Goal: Task Accomplishment & Management: Manage account settings

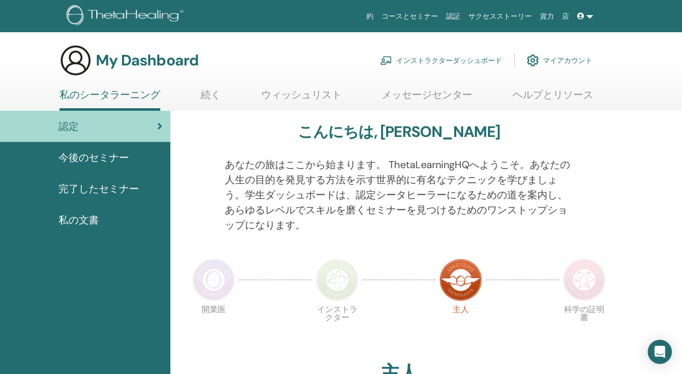
click at [486, 61] on link "インストラクターダッシュボード" at bounding box center [441, 60] width 122 height 22
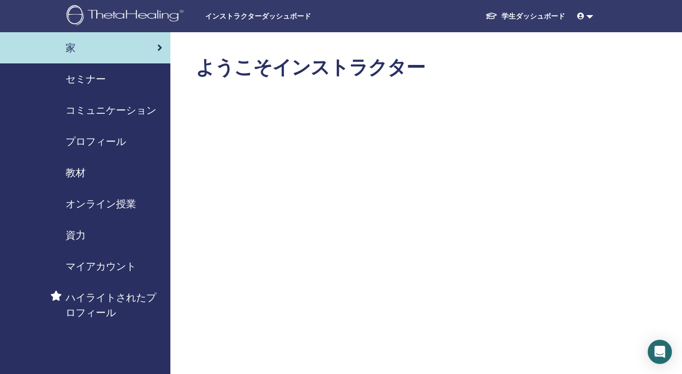
click at [90, 82] on span "セミナー" at bounding box center [86, 79] width 40 height 15
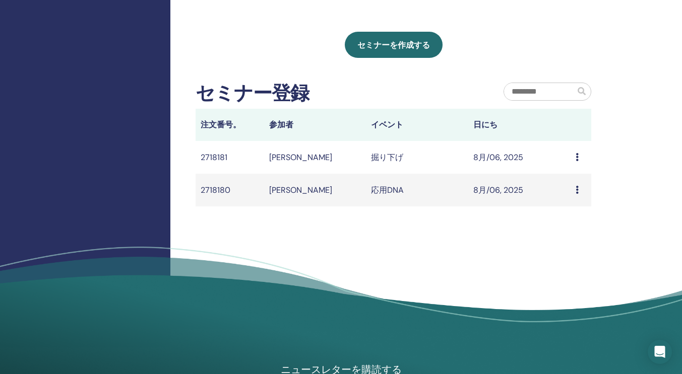
scroll to position [485, 0]
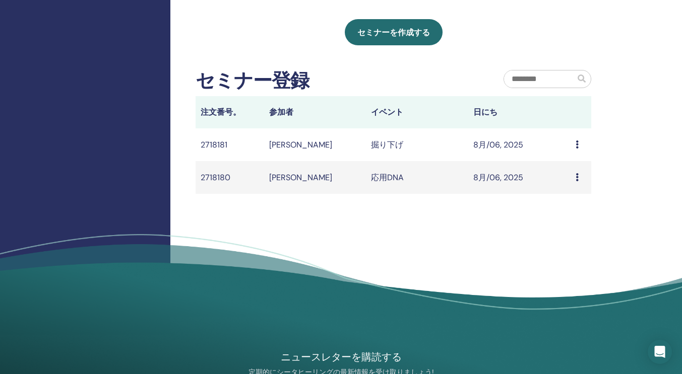
click at [575, 146] on td "Message" at bounding box center [580, 144] width 21 height 33
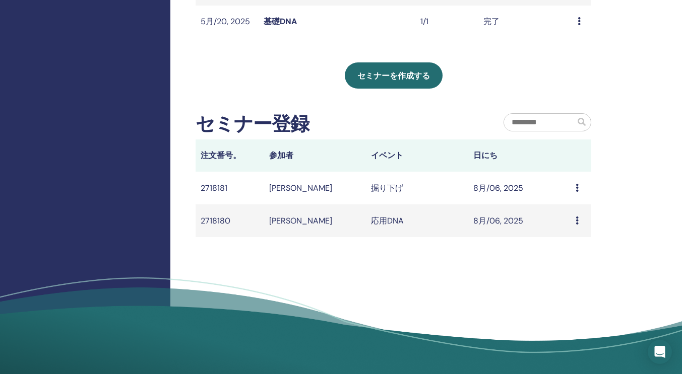
scroll to position [430, 0]
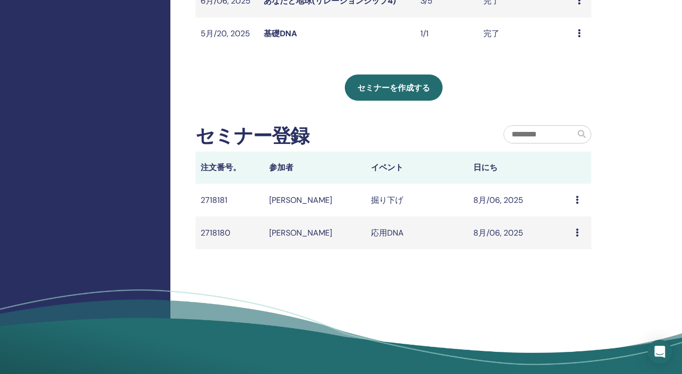
click at [575, 198] on icon at bounding box center [576, 200] width 3 height 8
click at [501, 200] on td "8月/06, 2025" at bounding box center [519, 200] width 102 height 33
click at [575, 233] on icon at bounding box center [576, 233] width 3 height 8
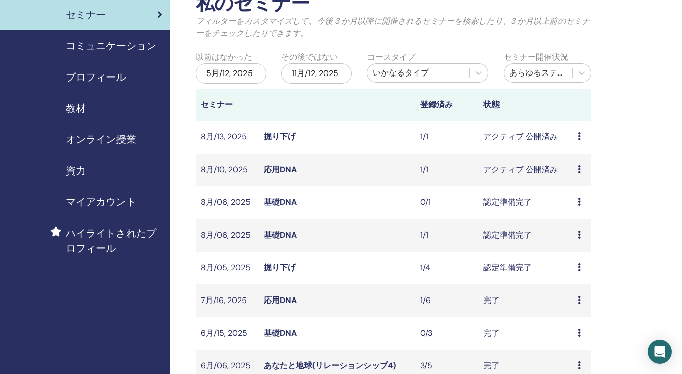
scroll to position [0, 0]
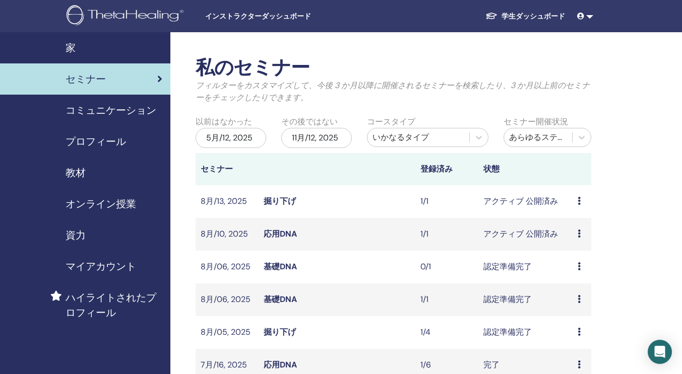
click at [253, 137] on div "5月/12, 2025" at bounding box center [231, 138] width 71 height 20
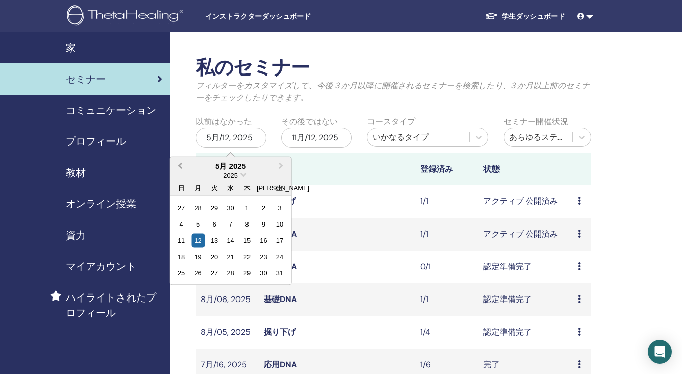
click at [184, 167] on button "Previous Month" at bounding box center [179, 166] width 16 height 16
click at [239, 179] on div "2025" at bounding box center [230, 175] width 121 height 9
click at [243, 176] on span "Choose Date" at bounding box center [243, 173] width 7 height 7
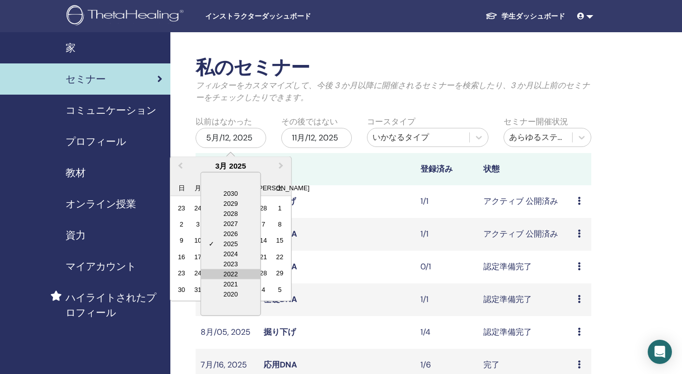
click at [244, 270] on div "2022" at bounding box center [230, 274] width 59 height 10
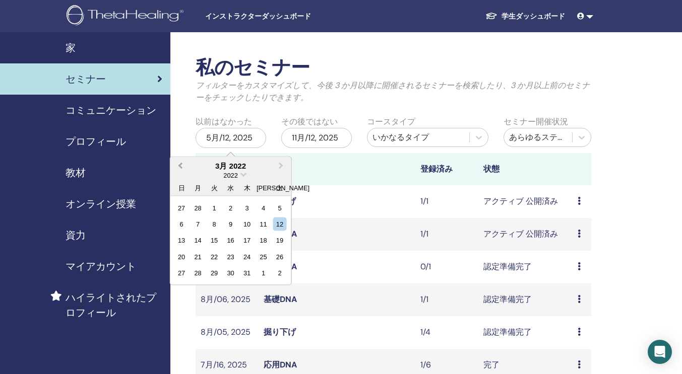
click at [177, 163] on button "Previous Month" at bounding box center [179, 166] width 16 height 16
click at [215, 209] on div "1" at bounding box center [215, 208] width 14 height 14
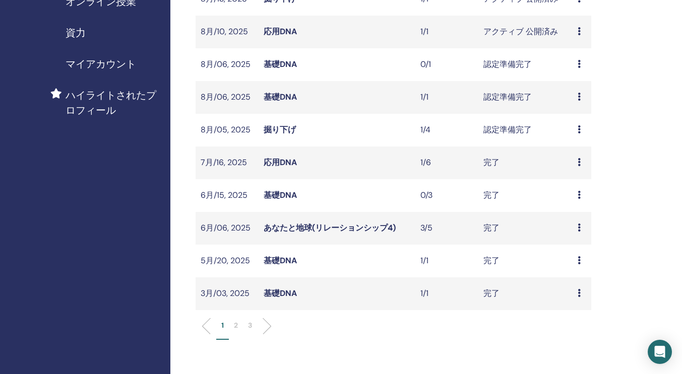
scroll to position [241, 0]
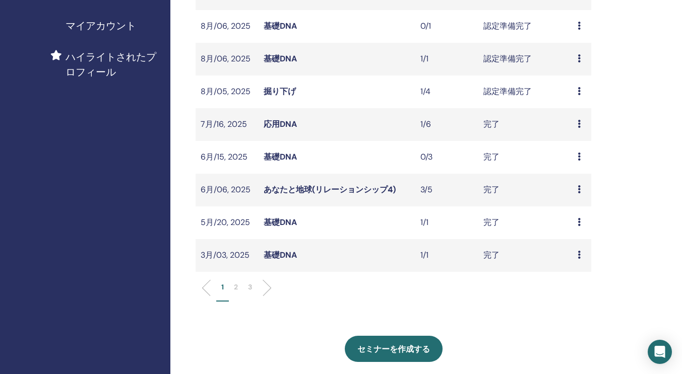
click at [249, 286] on p "3" at bounding box center [250, 287] width 4 height 11
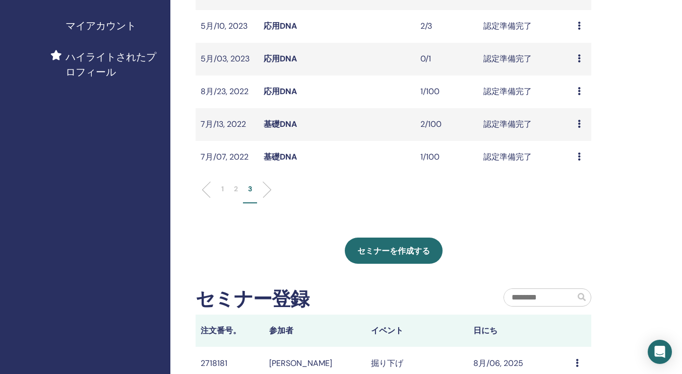
click at [575, 153] on td "プレビュー 編集 出席者 キャンセル" at bounding box center [581, 157] width 19 height 33
click at [506, 158] on td "認定準備完了" at bounding box center [525, 157] width 94 height 33
click at [280, 156] on link "基礎DNA" at bounding box center [280, 157] width 33 height 11
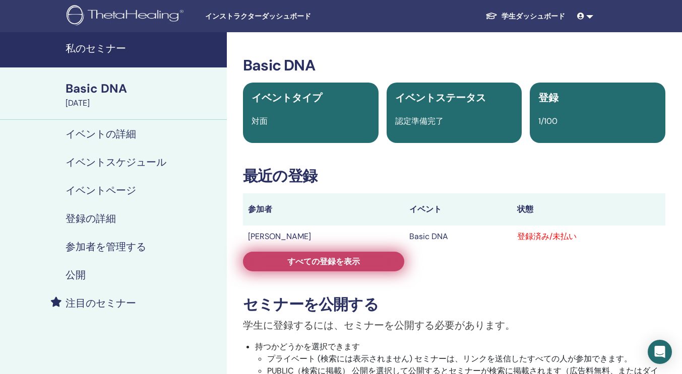
click at [372, 259] on link "すべての登録を表示" at bounding box center [323, 262] width 161 height 20
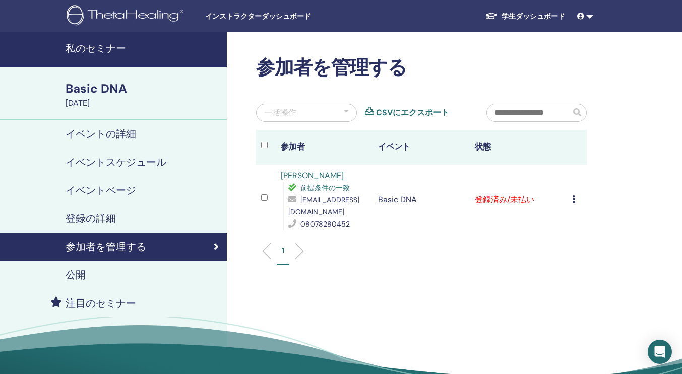
click at [573, 201] on icon at bounding box center [573, 200] width 3 height 8
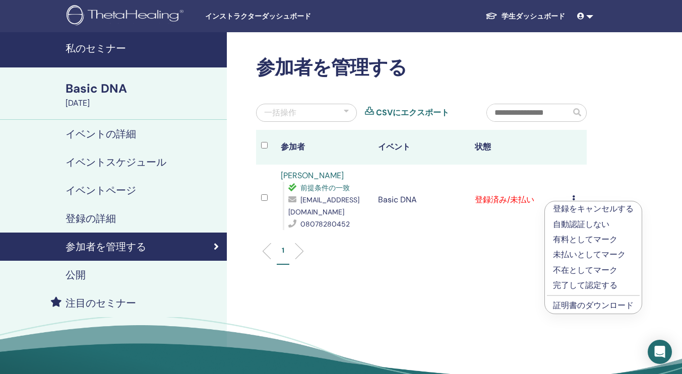
click at [572, 283] on p "完了して認定する" at bounding box center [593, 286] width 81 height 12
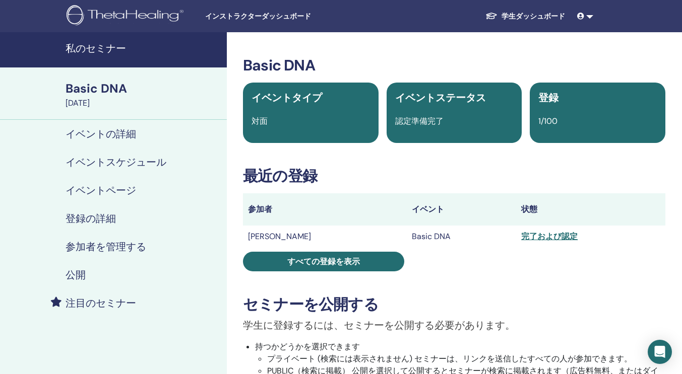
click at [79, 191] on h4 "イベントページ" at bounding box center [101, 190] width 71 height 12
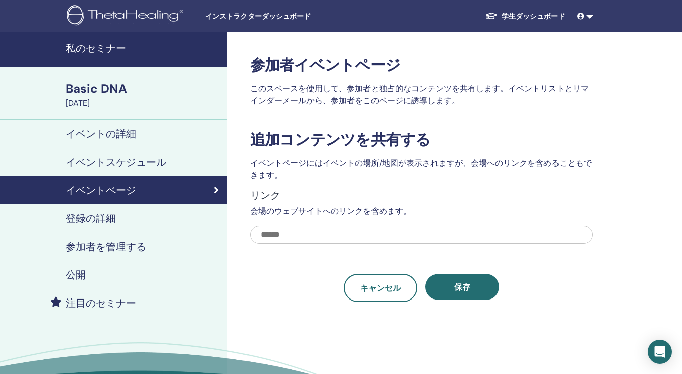
click at [101, 88] on div "Basic DNA" at bounding box center [143, 88] width 155 height 17
click at [157, 158] on h4 "イベントスケジュール" at bounding box center [116, 162] width 101 height 12
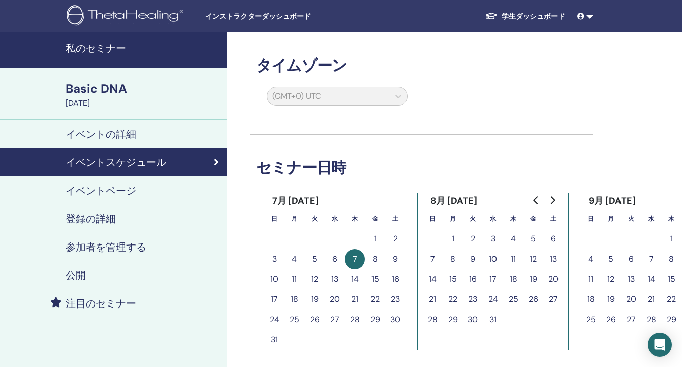
click at [105, 90] on div "Basic DNA" at bounding box center [143, 88] width 155 height 17
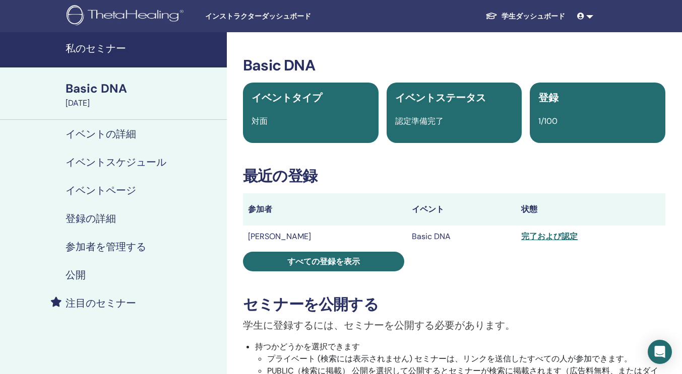
click at [110, 45] on h4 "私のセミナー" at bounding box center [143, 48] width 155 height 12
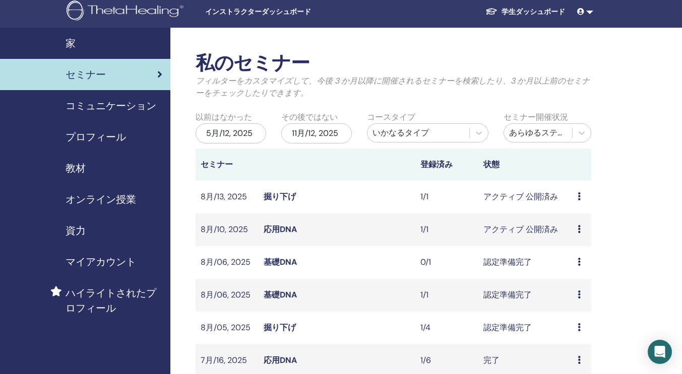
scroll to position [6, 0]
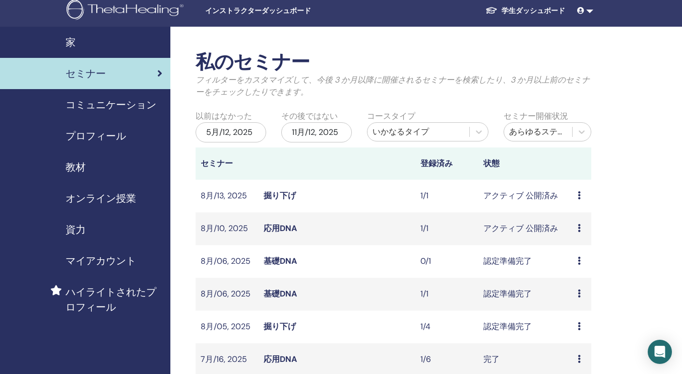
click at [220, 135] on div "5月/12, 2025" at bounding box center [231, 132] width 71 height 20
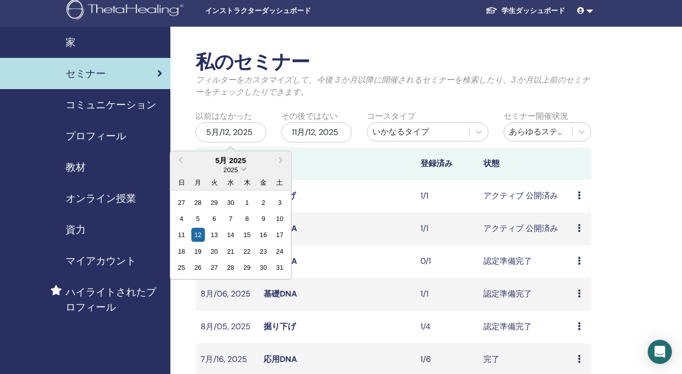
click at [245, 169] on span "Choose Date" at bounding box center [243, 168] width 7 height 7
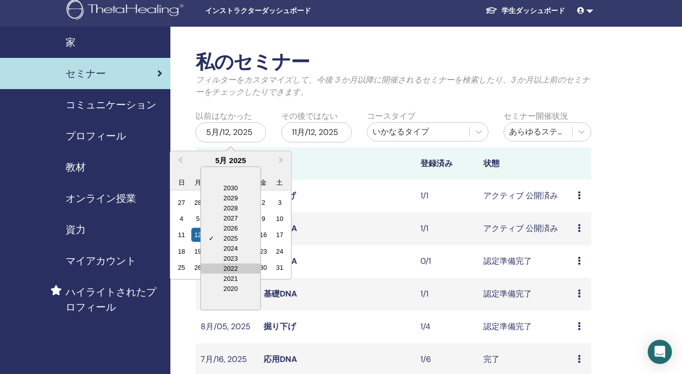
click at [236, 265] on div "2022" at bounding box center [230, 269] width 59 height 10
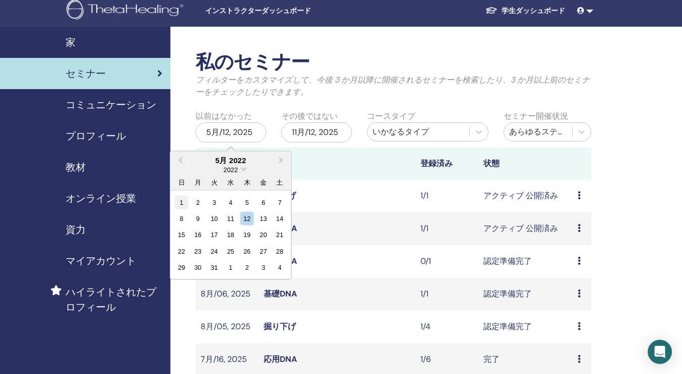
click at [183, 208] on div "1" at bounding box center [182, 203] width 14 height 14
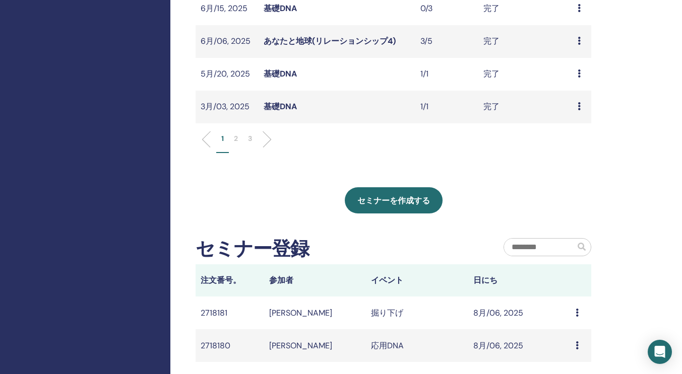
scroll to position [391, 0]
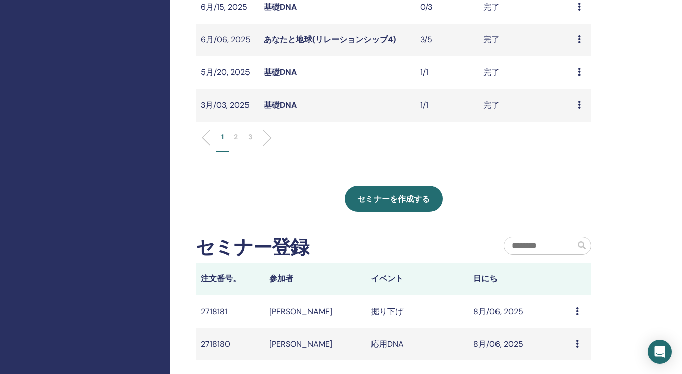
click at [251, 137] on p "3" at bounding box center [250, 137] width 4 height 11
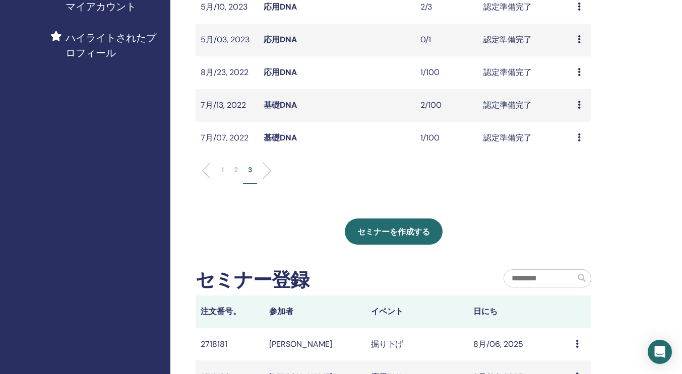
scroll to position [70, 0]
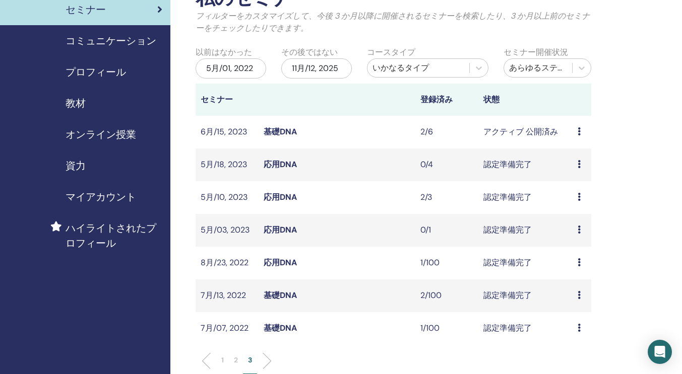
click at [577, 166] on icon at bounding box center [578, 164] width 3 height 8
click at [574, 202] on link "出席者" at bounding box center [572, 205] width 24 height 11
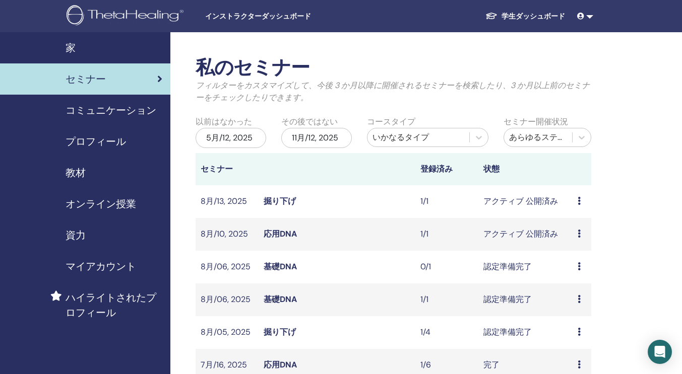
click at [239, 138] on div "5月/12, 2025" at bounding box center [231, 138] width 71 height 20
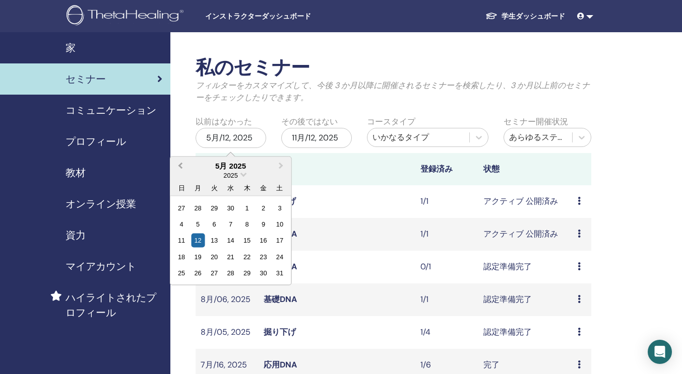
click at [185, 170] on button "Previous Month" at bounding box center [179, 166] width 16 height 16
click at [243, 177] on div "2025" at bounding box center [230, 175] width 121 height 9
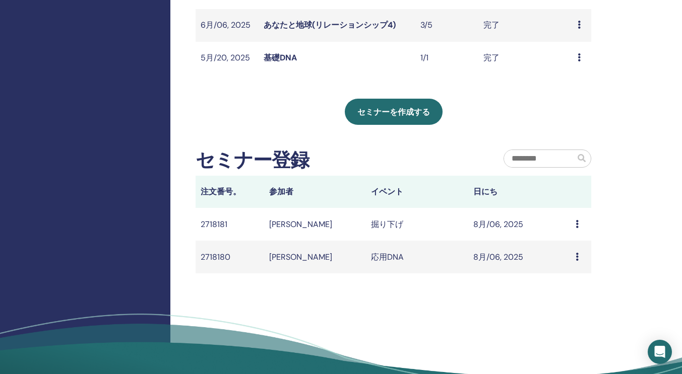
scroll to position [223, 0]
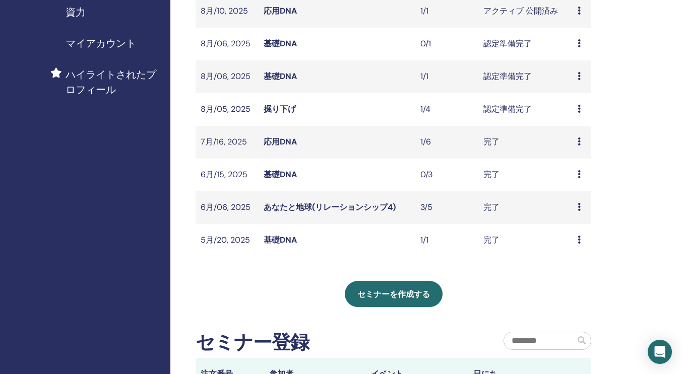
click at [579, 112] on icon at bounding box center [578, 109] width 3 height 8
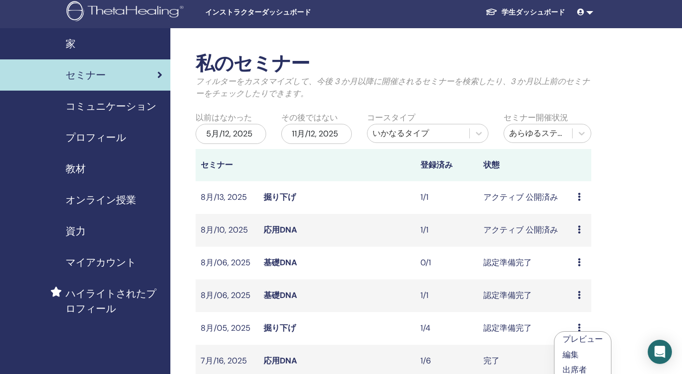
scroll to position [6, 0]
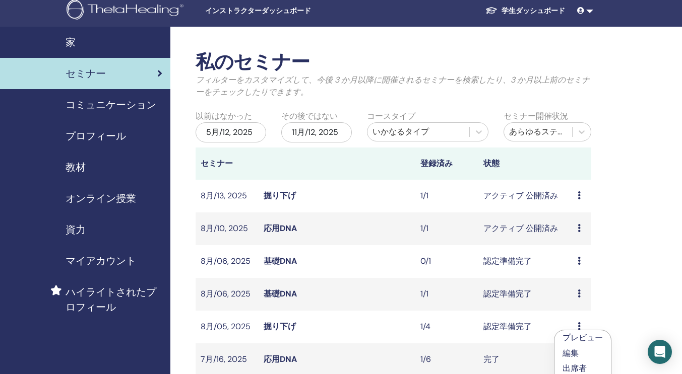
click at [582, 196] on div "プレビュー 編集 出席者 キャンセル" at bounding box center [581, 196] width 9 height 12
click at [579, 207] on link "プレビュー" at bounding box center [585, 204] width 40 height 11
